Goal: Transaction & Acquisition: Obtain resource

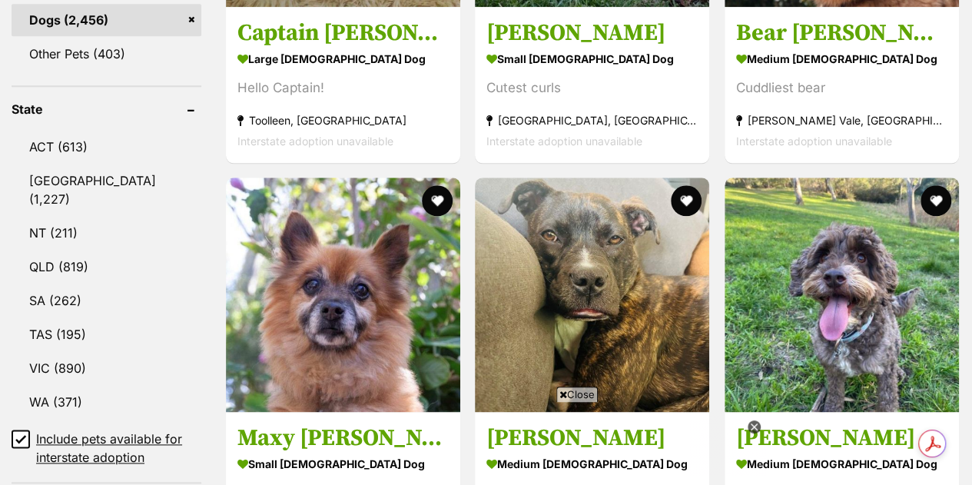
scroll to position [775, 0]
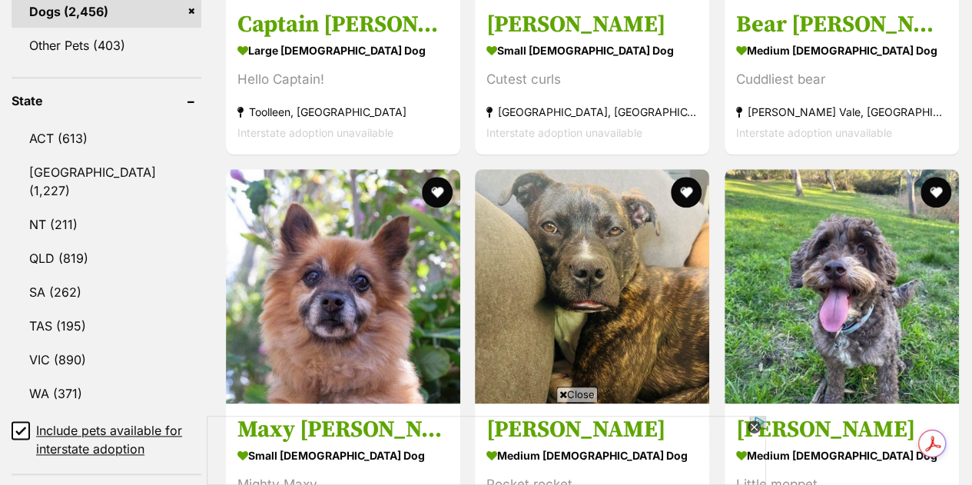
click at [94, 343] on link "VIC (890)" at bounding box center [107, 359] width 190 height 32
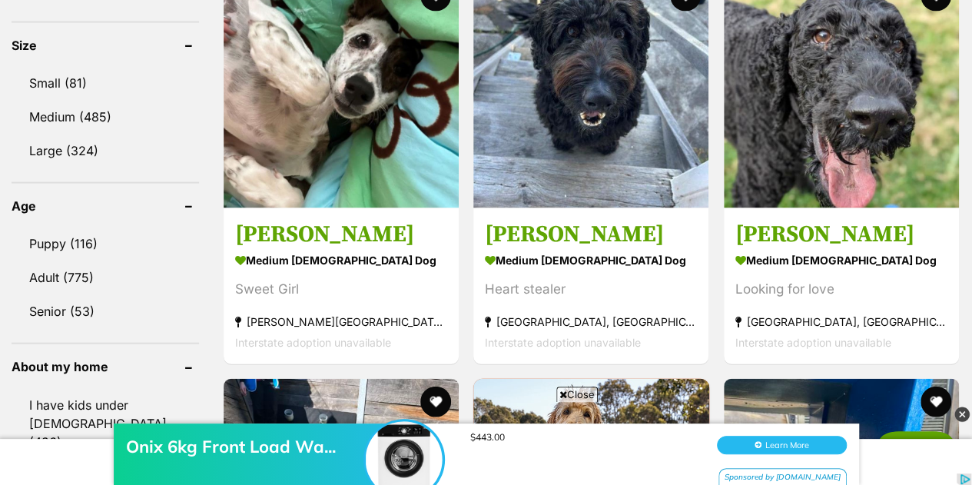
scroll to position [1329, 0]
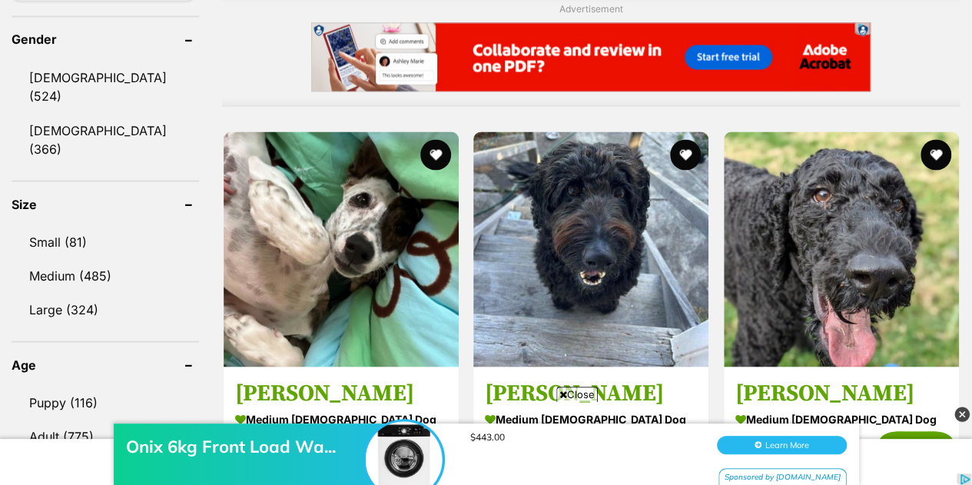
click at [58, 225] on link "Small (81)" at bounding box center [105, 241] width 187 height 32
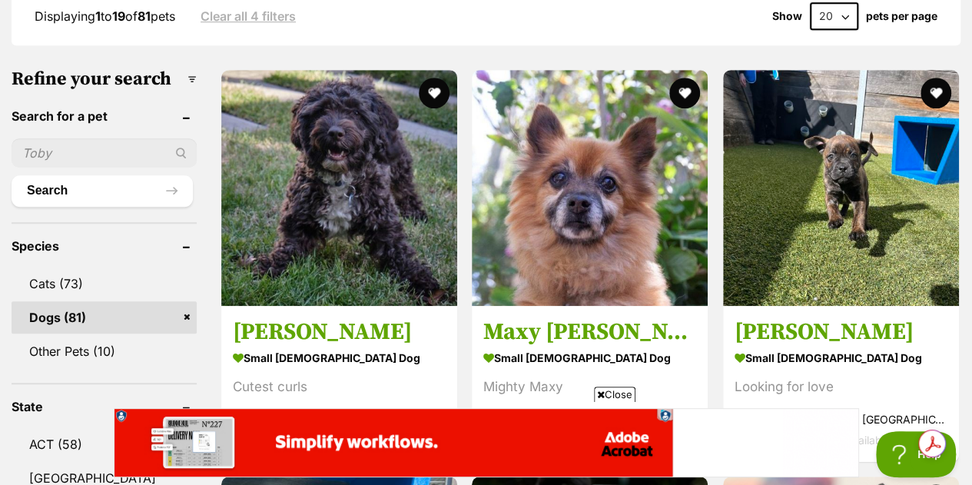
click at [851, 130] on img at bounding box center [841, 188] width 236 height 236
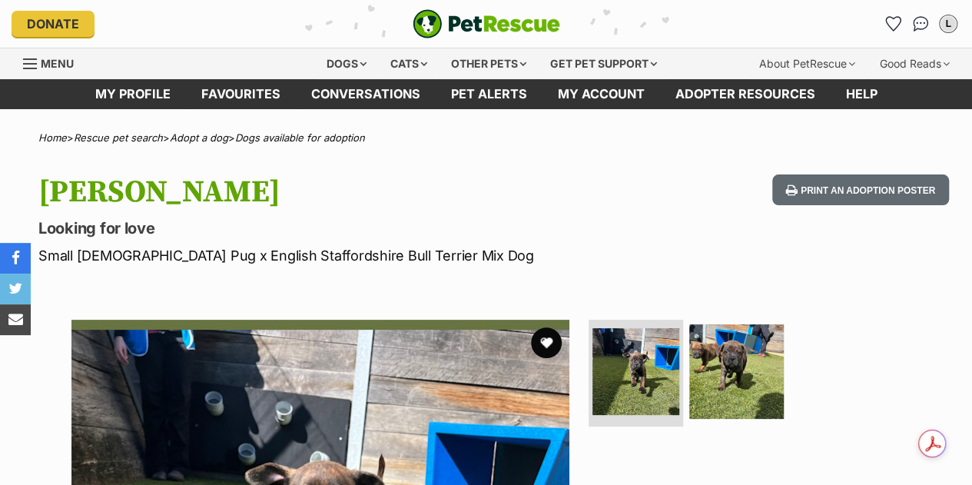
click at [744, 360] on img at bounding box center [736, 371] width 95 height 95
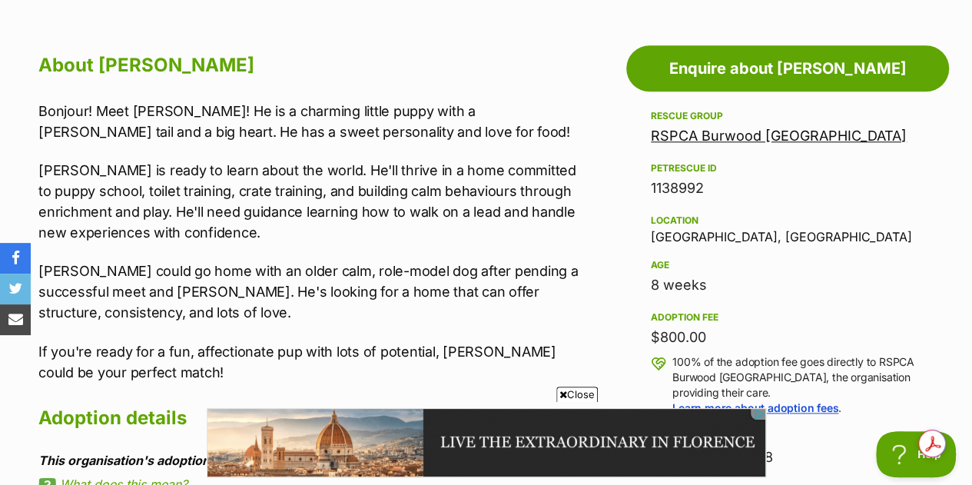
scroll to position [819, 0]
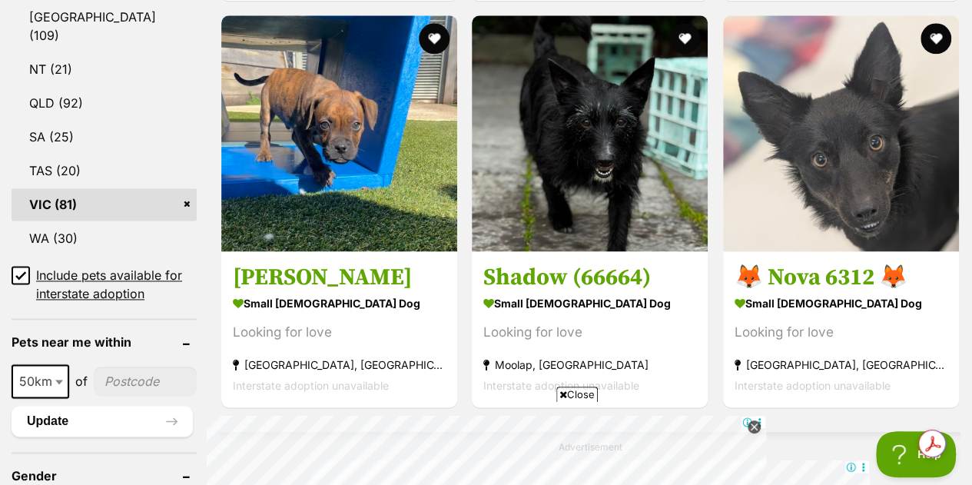
click at [802, 150] on img at bounding box center [841, 133] width 236 height 236
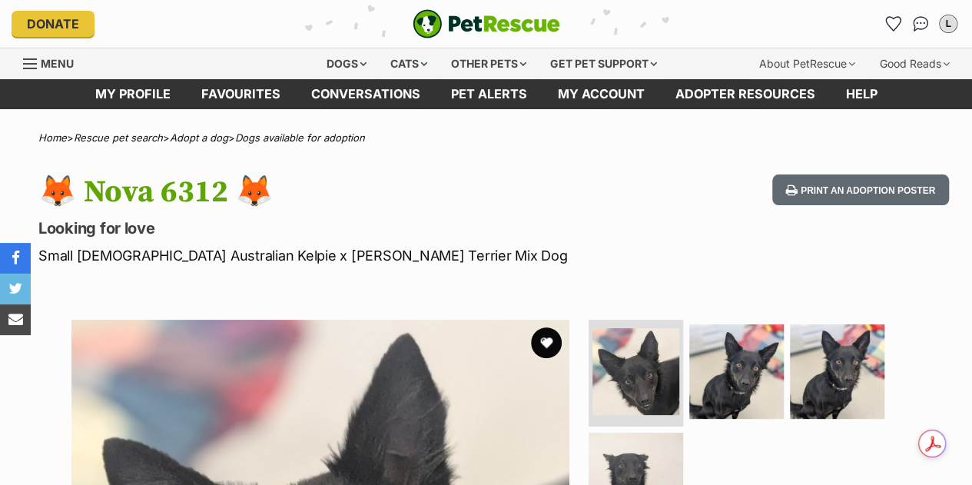
click at [751, 376] on img at bounding box center [736, 371] width 95 height 95
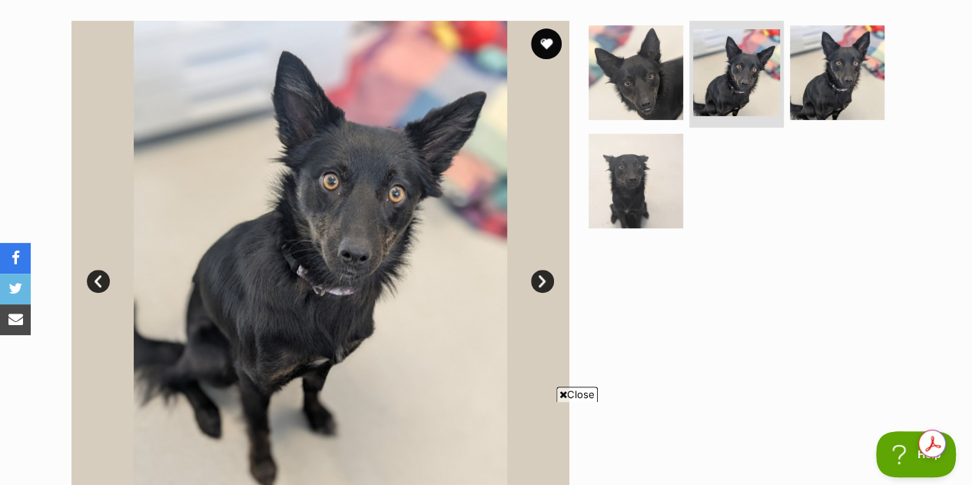
click at [640, 193] on img at bounding box center [636, 181] width 95 height 95
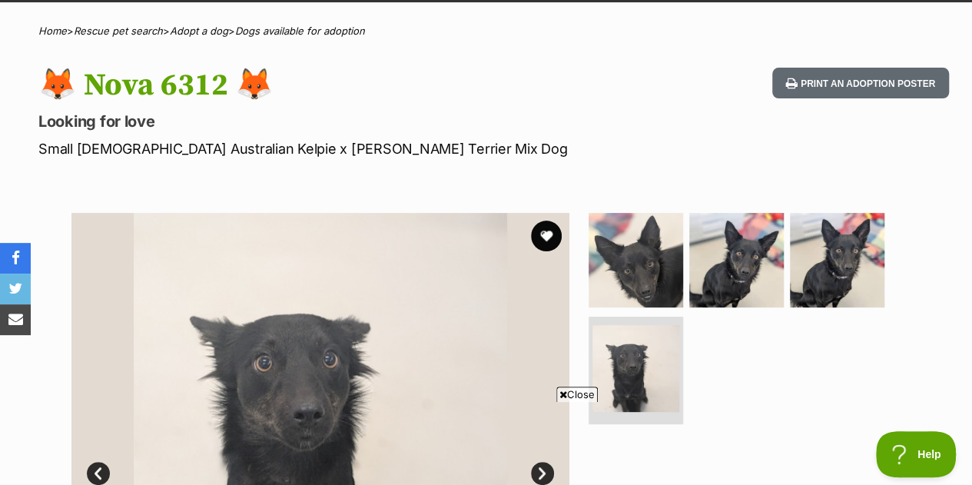
scroll to position [100, 0]
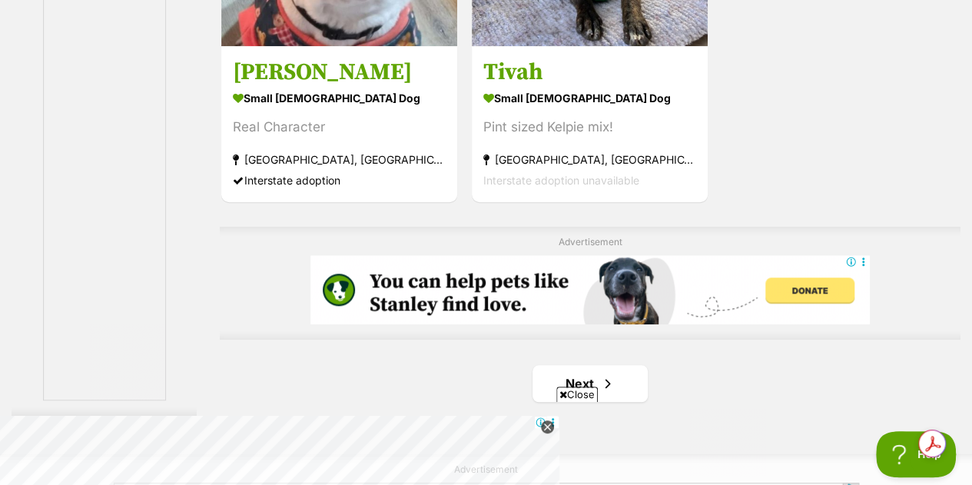
scroll to position [3560, 0]
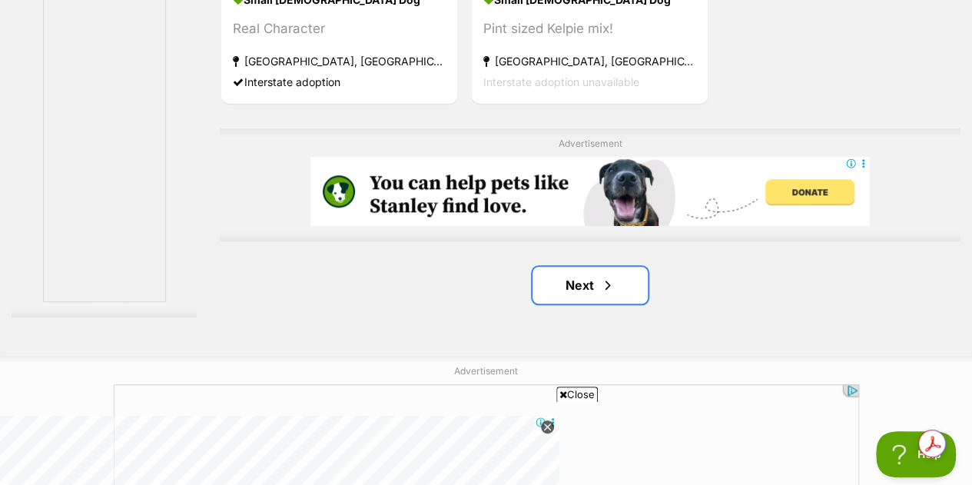
click at [597, 267] on link "Next" at bounding box center [589, 285] width 115 height 37
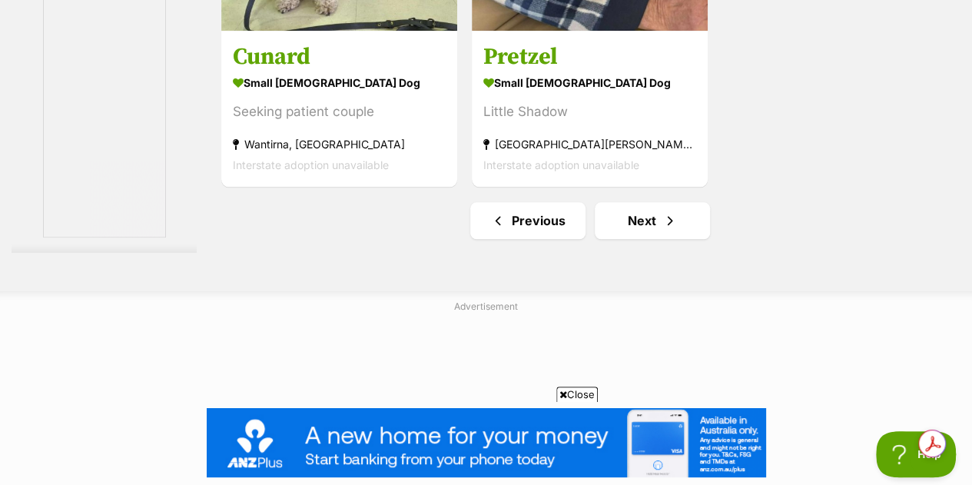
scroll to position [3658, 0]
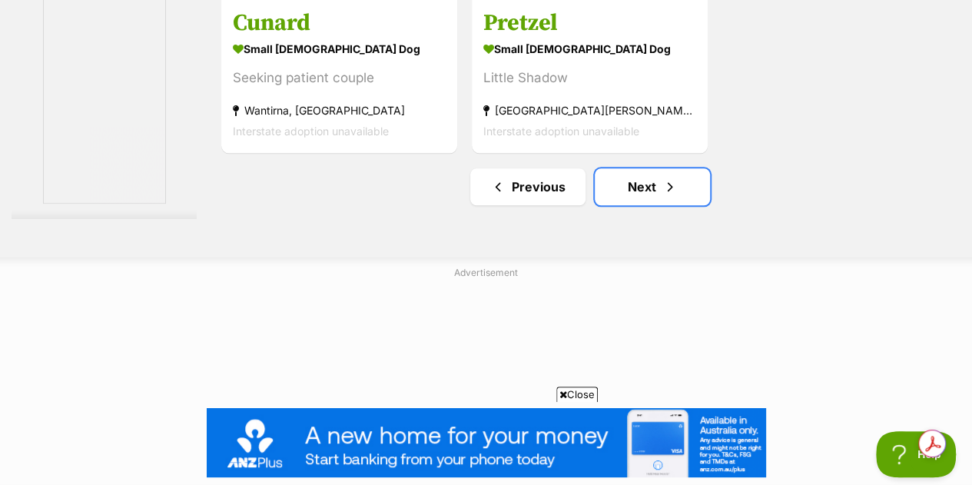
click at [661, 168] on link "Next" at bounding box center [652, 186] width 115 height 37
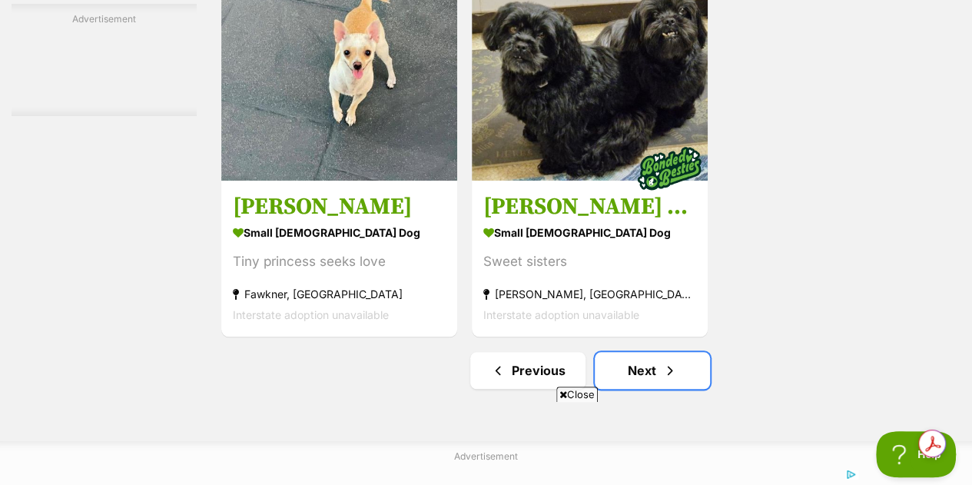
click at [668, 352] on link "Next" at bounding box center [652, 370] width 115 height 37
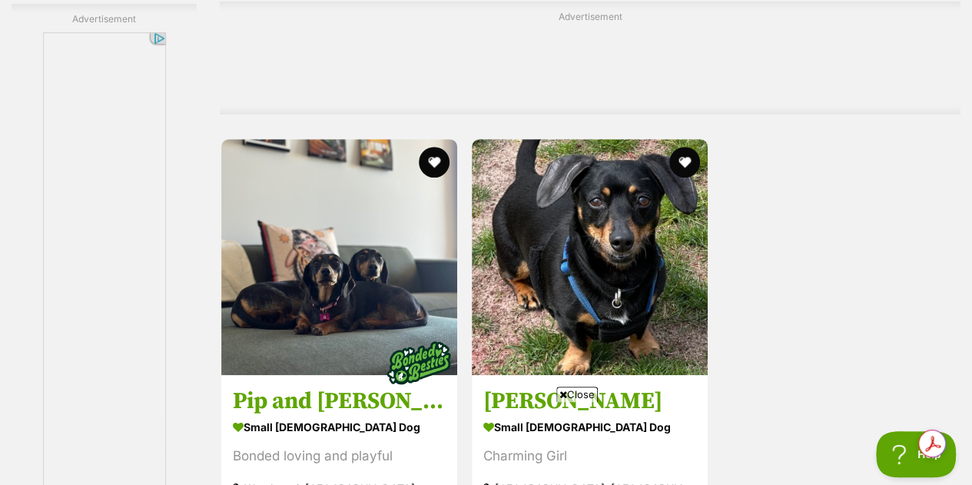
scroll to position [3495, 0]
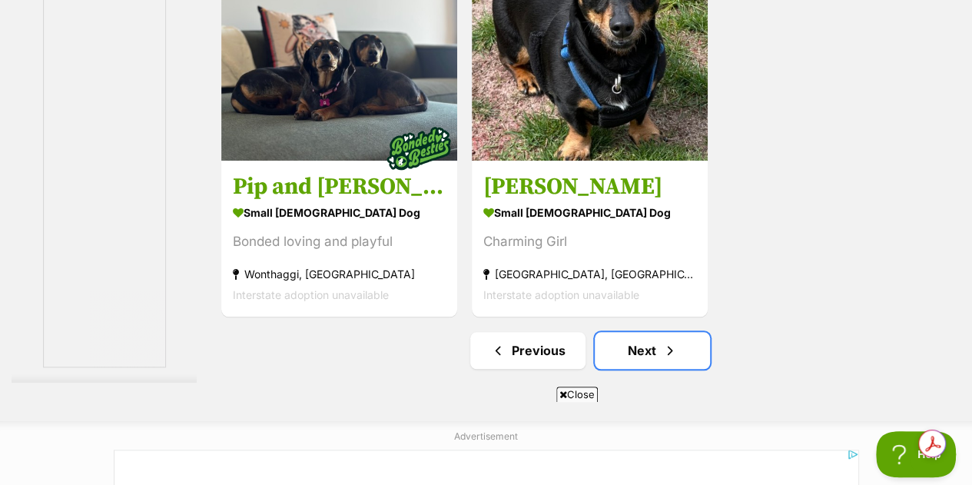
click at [652, 332] on link "Next" at bounding box center [652, 350] width 115 height 37
